Goal: Check status: Check status

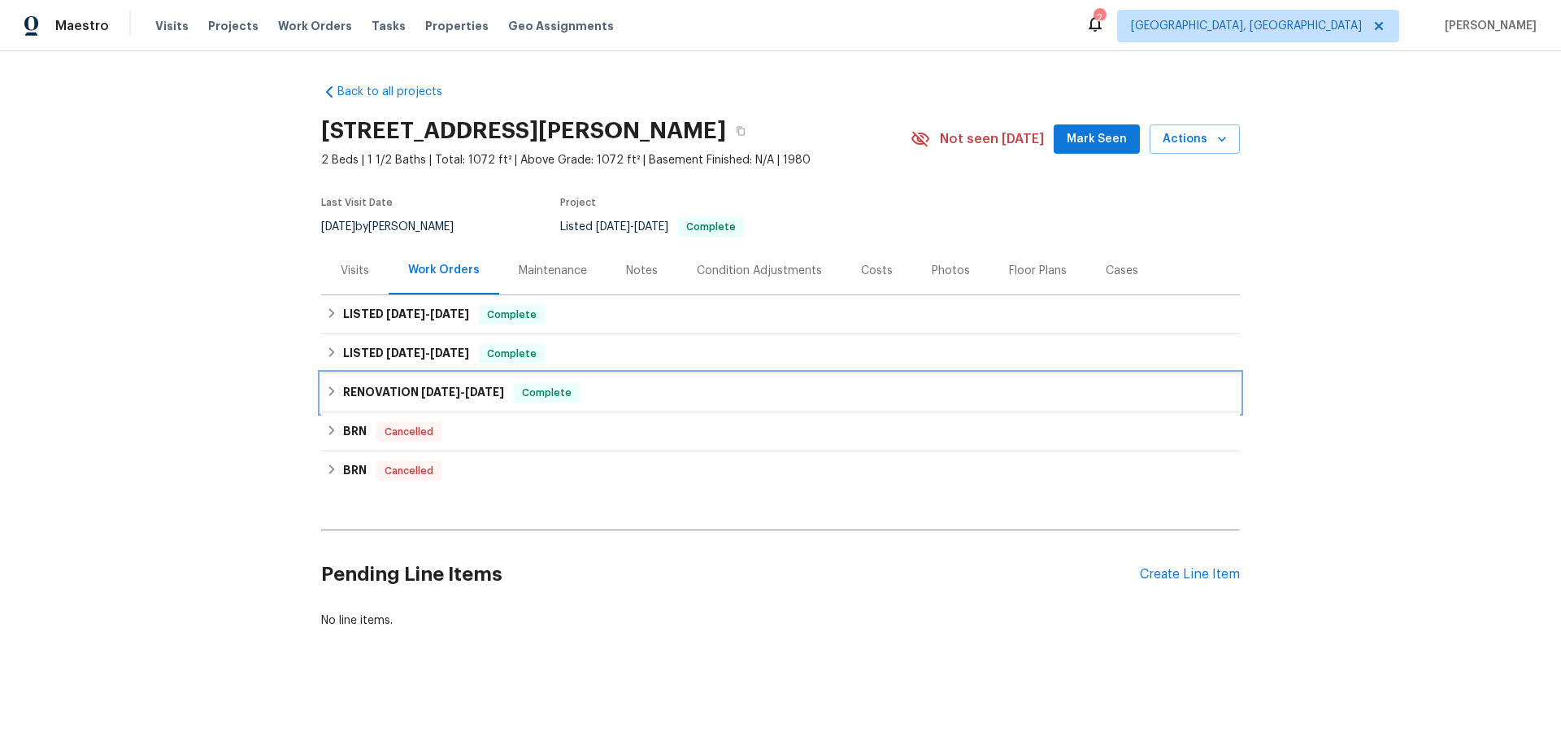
click at [421, 386] on span "[DATE]" at bounding box center [440, 391] width 39 height 11
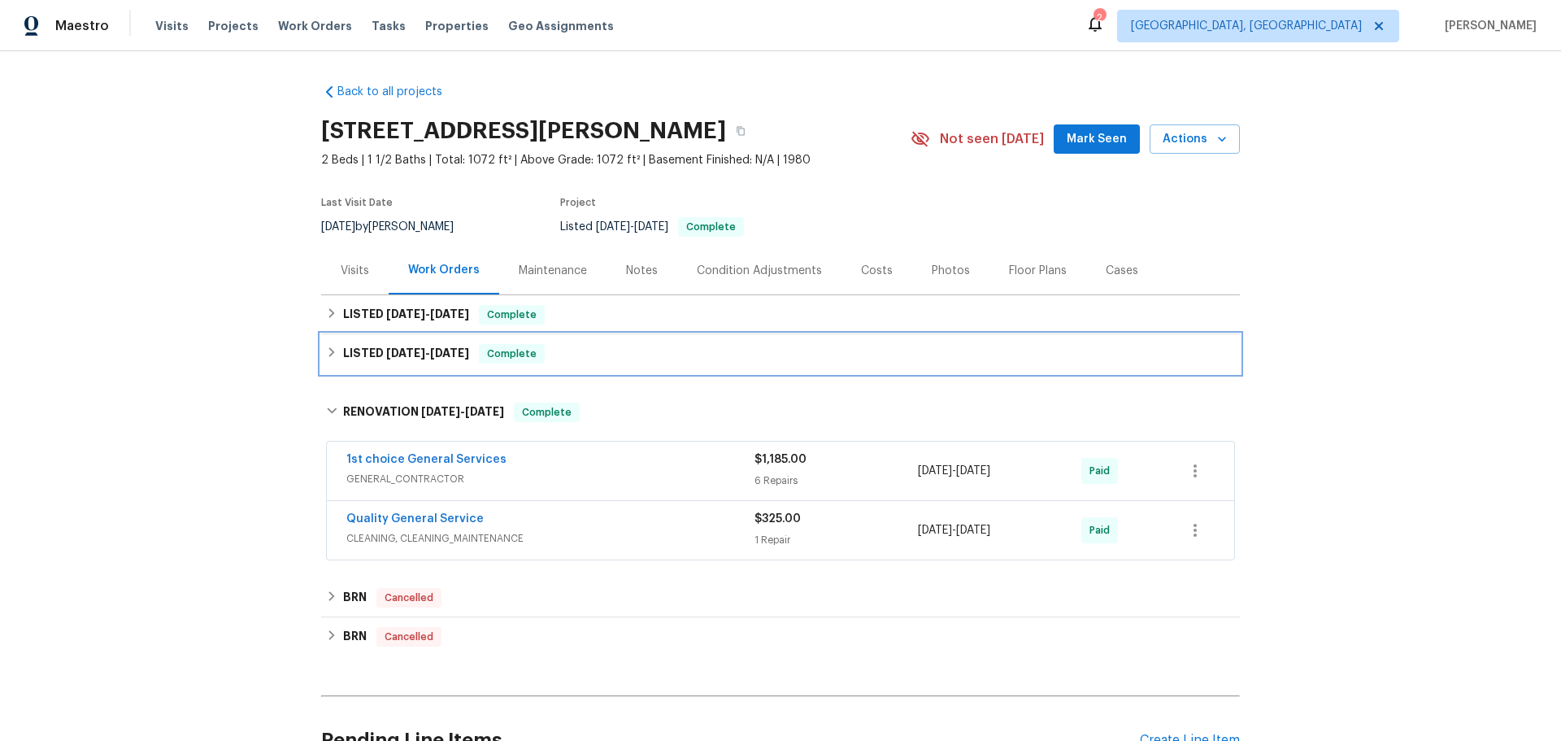
click at [407, 344] on div "LISTED [DATE] - [DATE] Complete" at bounding box center [780, 354] width 909 height 20
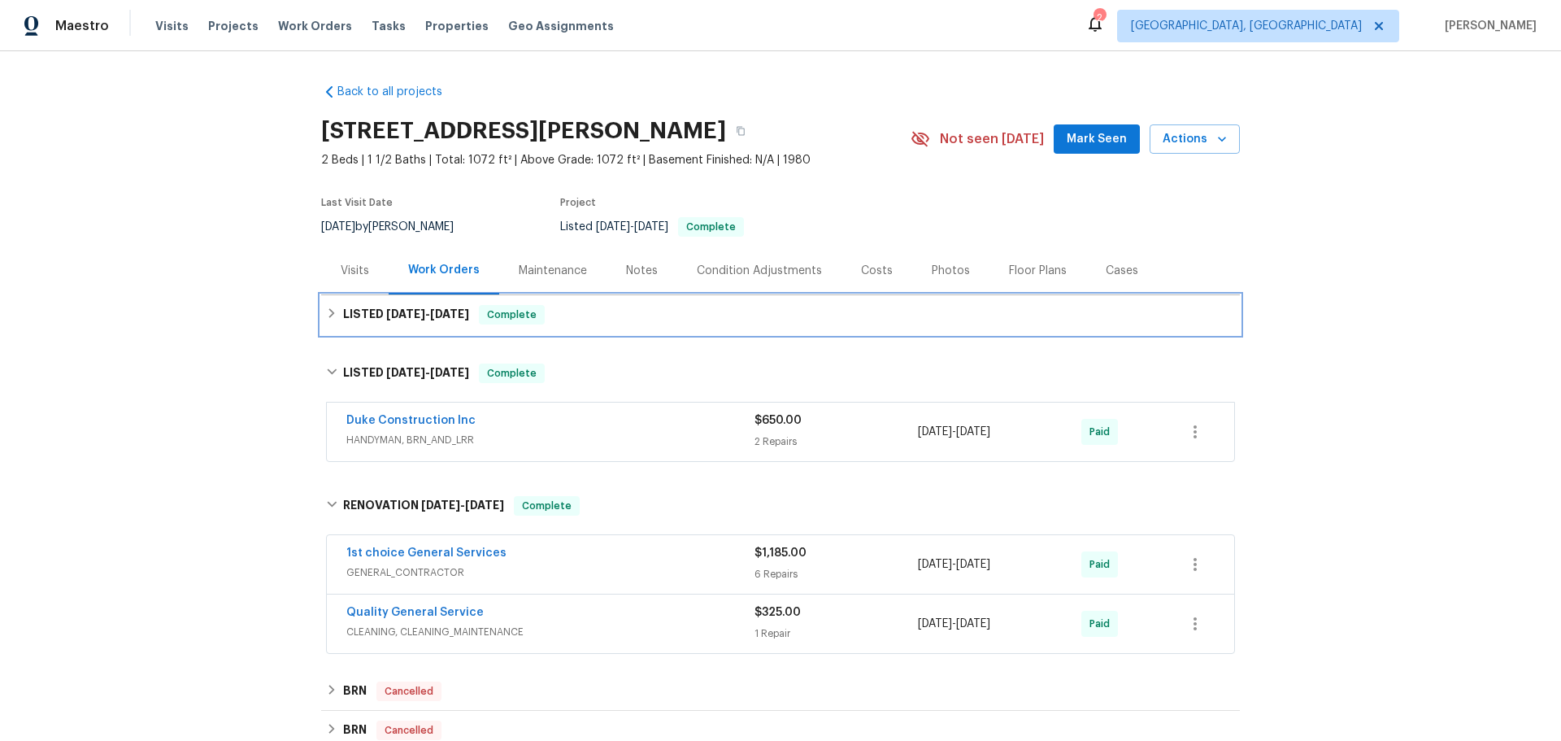
click at [407, 295] on div "LISTED [DATE] - [DATE] Complete" at bounding box center [780, 314] width 919 height 39
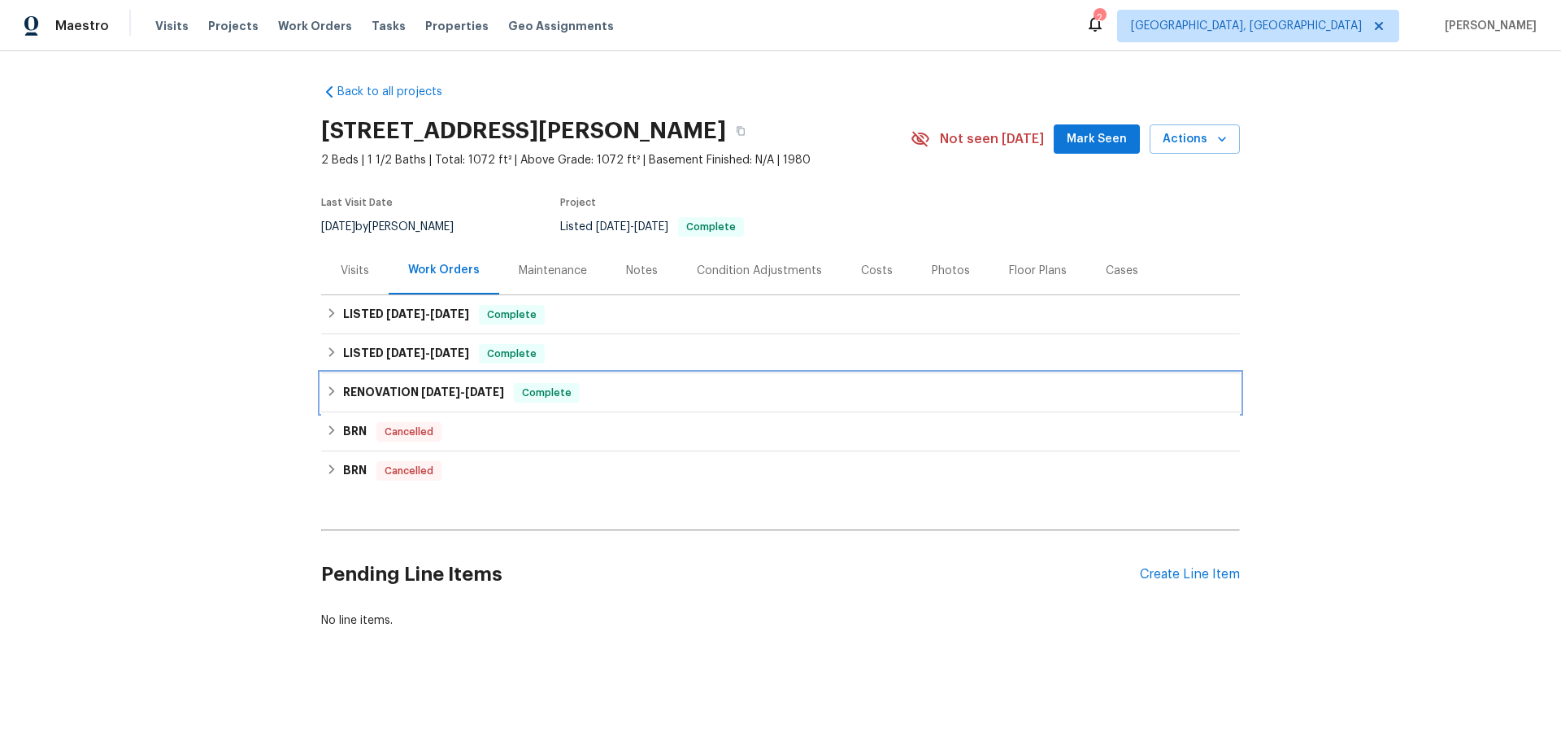
click at [376, 373] on div "RENOVATION [DATE] - [DATE] Complete" at bounding box center [780, 392] width 919 height 39
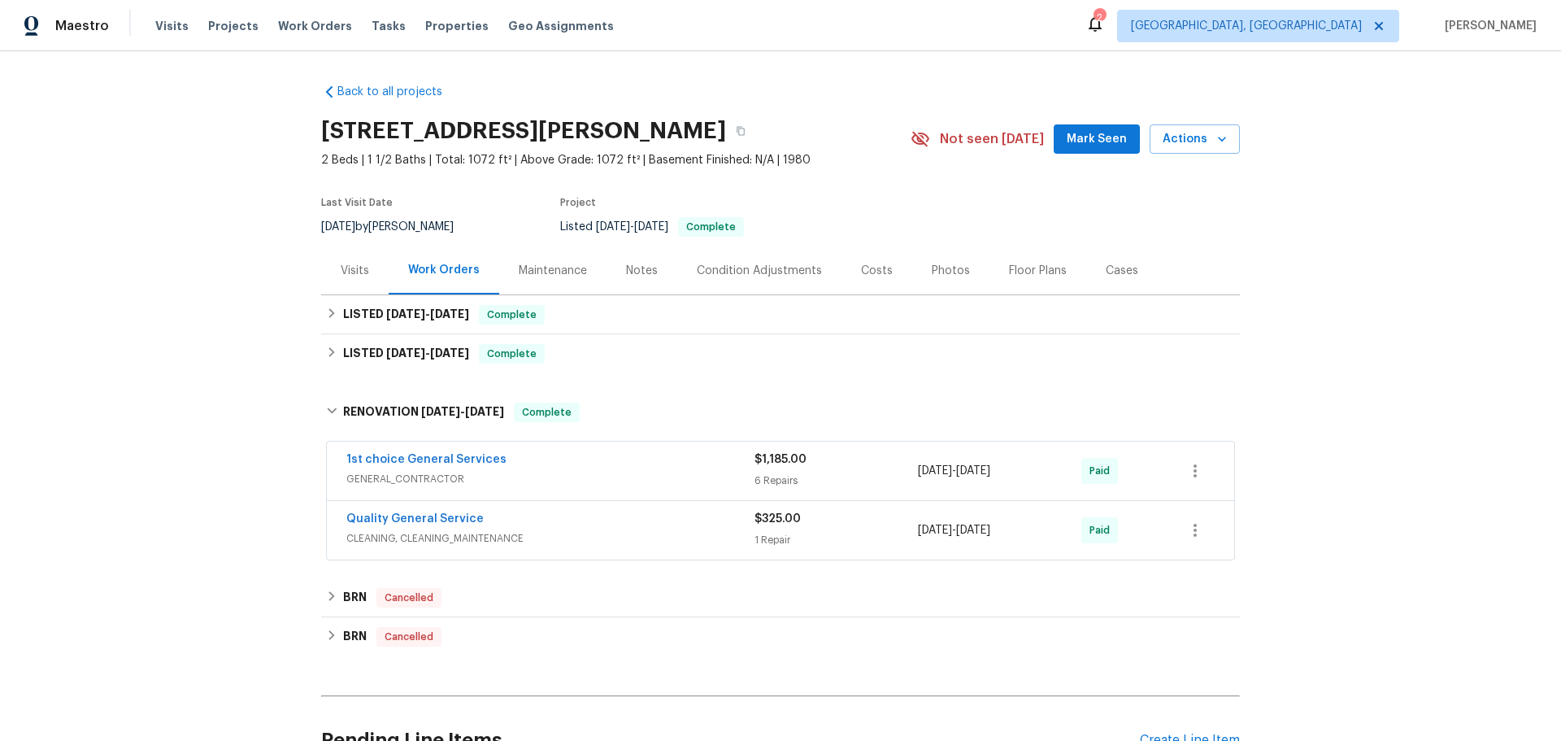
click at [478, 451] on div "1st choice General Services" at bounding box center [550, 461] width 408 height 20
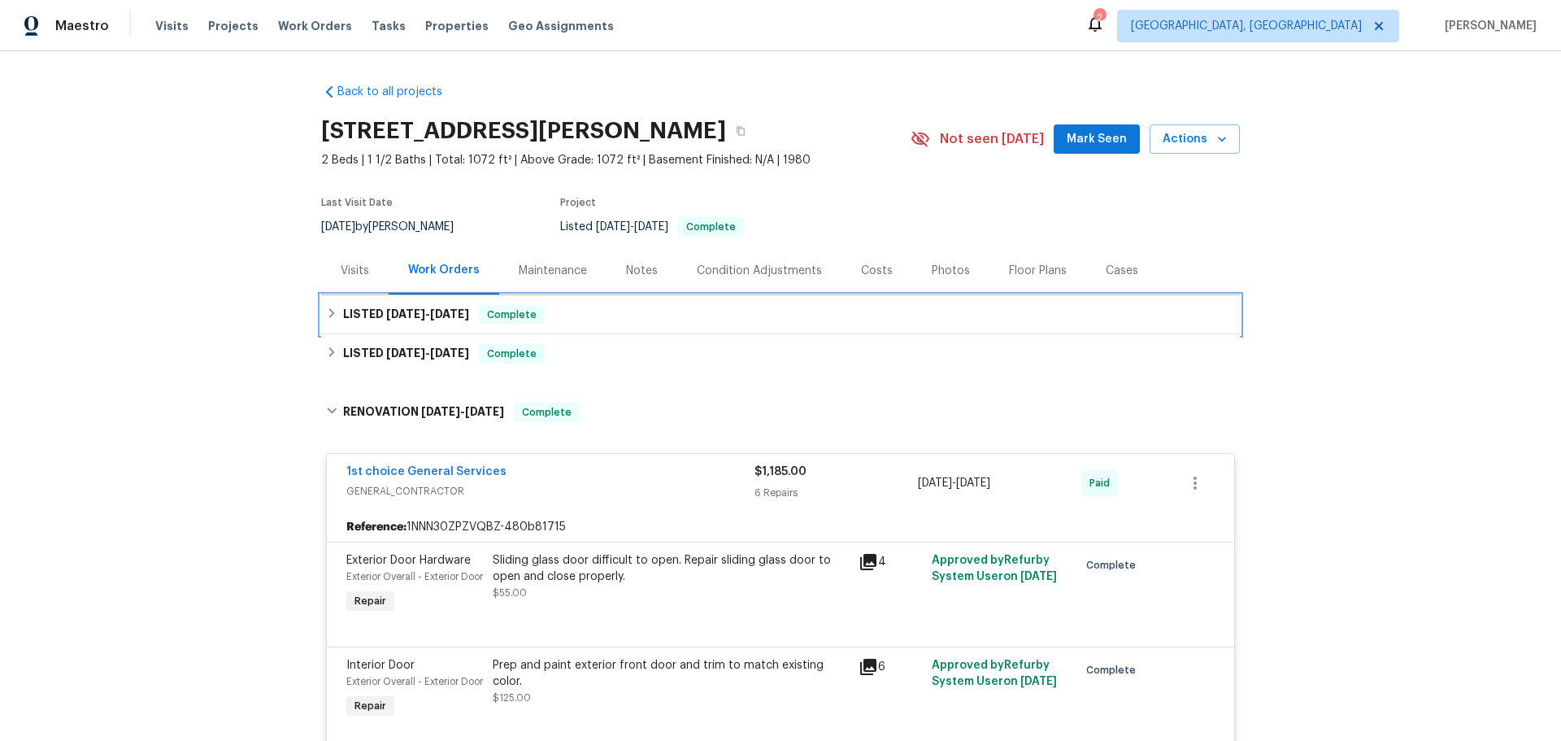
click at [408, 295] on div "LISTED [DATE] - [DATE] Complete" at bounding box center [780, 314] width 919 height 39
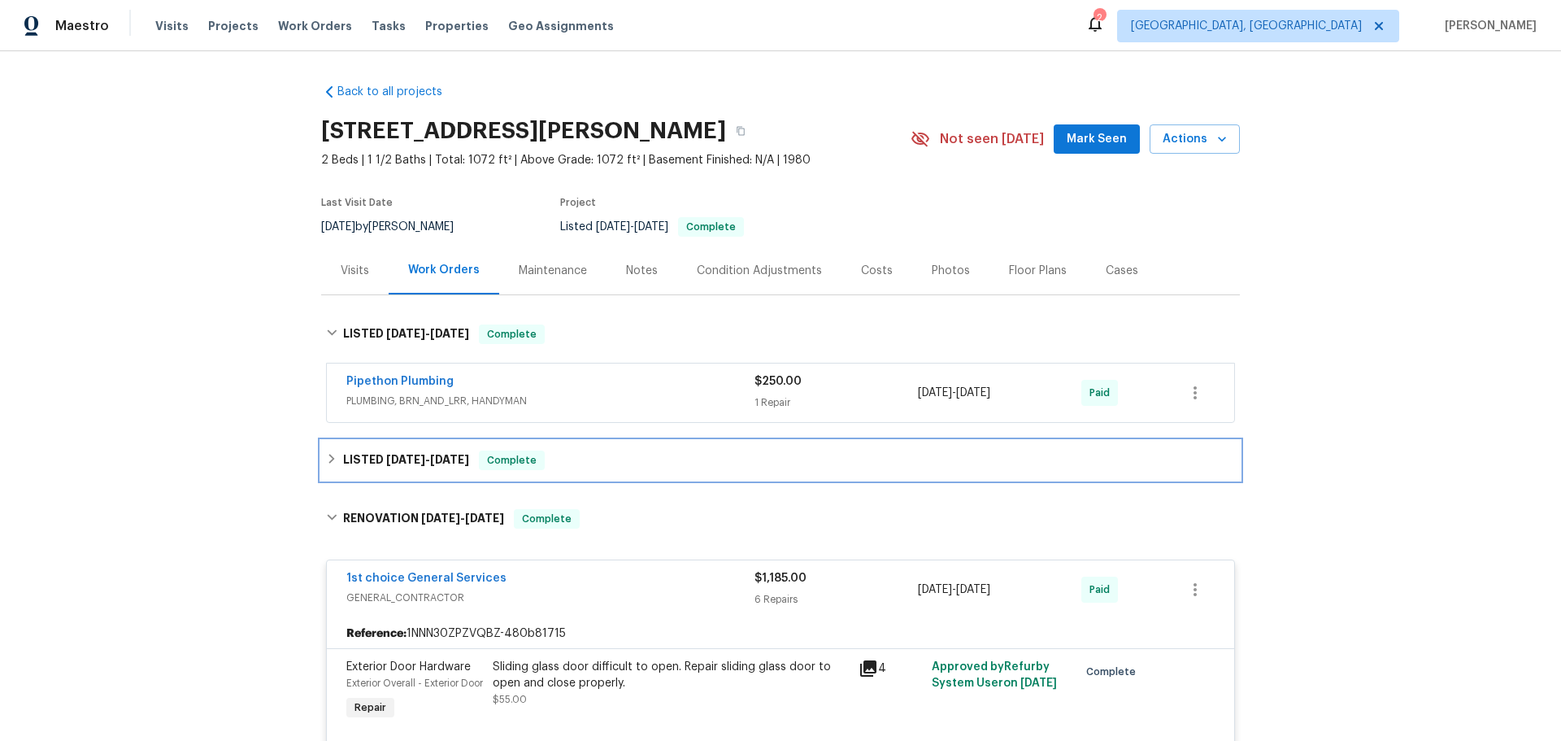
click at [386, 441] on div "LISTED [DATE] - [DATE] Complete" at bounding box center [780, 460] width 919 height 39
